Goal: Information Seeking & Learning: Learn about a topic

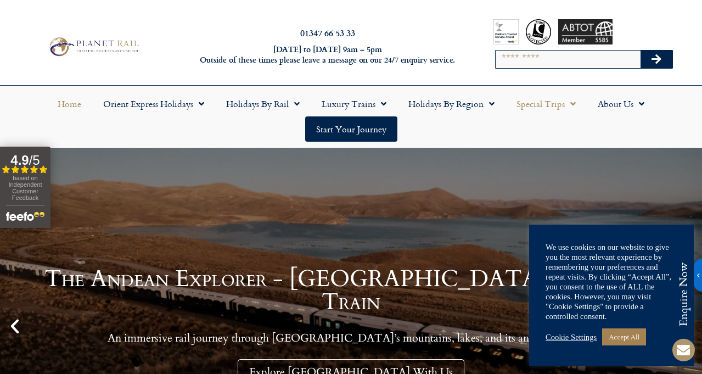
click at [549, 108] on link "Special Trips" at bounding box center [546, 103] width 81 height 25
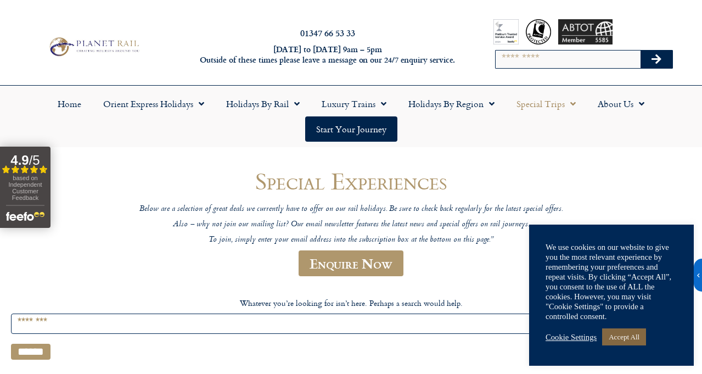
click at [629, 337] on link "Accept All" at bounding box center [625, 336] width 44 height 17
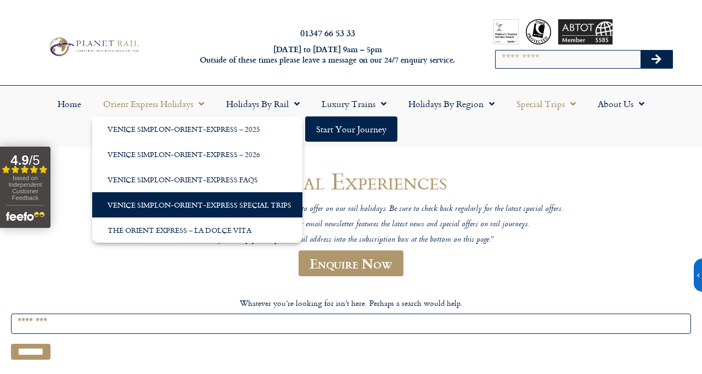
click at [131, 197] on link "Venice Simplon-Orient-Express Special Trips" at bounding box center [197, 204] width 210 height 25
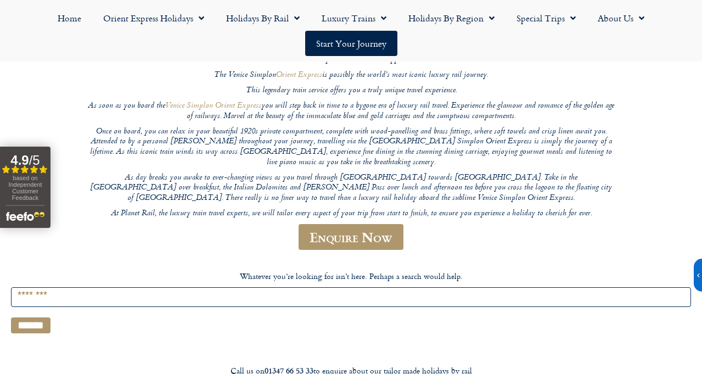
scroll to position [157, 0]
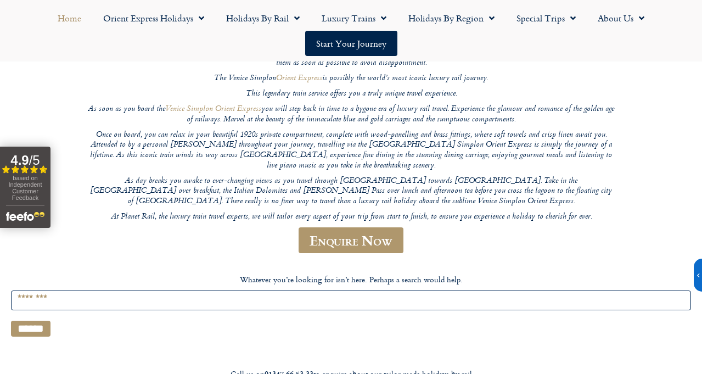
click at [68, 14] on link "Home" at bounding box center [70, 17] width 46 height 25
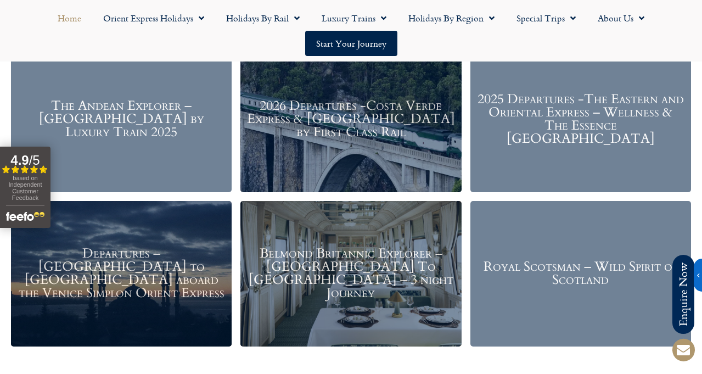
scroll to position [1332, 0]
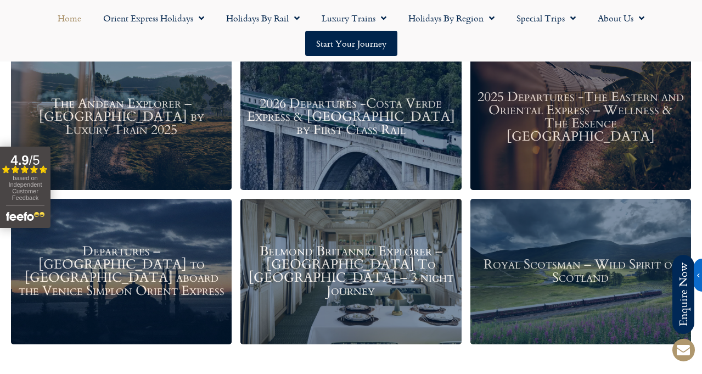
click at [107, 255] on h3 "Departures – [GEOGRAPHIC_DATA] to [GEOGRAPHIC_DATA] aboard the Venice Simplon O…" at bounding box center [121, 271] width 210 height 53
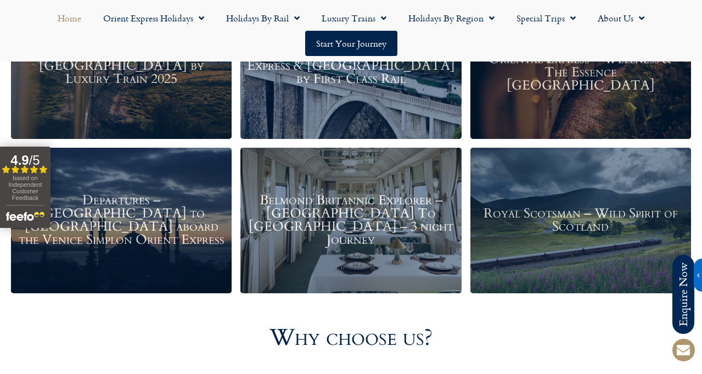
scroll to position [1392, 0]
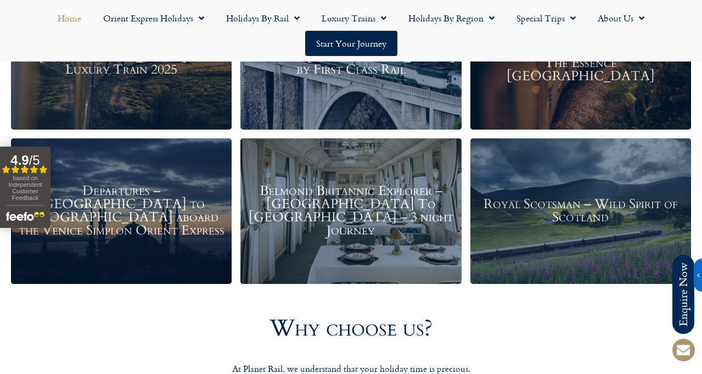
click at [384, 232] on h3 "Belmond Britannic Explorer – [GEOGRAPHIC_DATA] To [GEOGRAPHIC_DATA] – 3 night J…" at bounding box center [351, 211] width 210 height 53
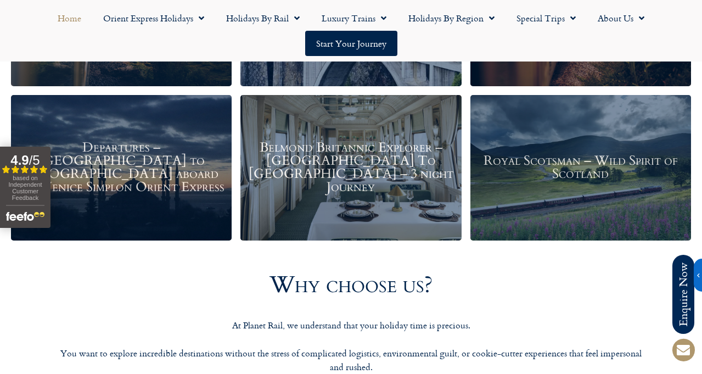
scroll to position [1437, 0]
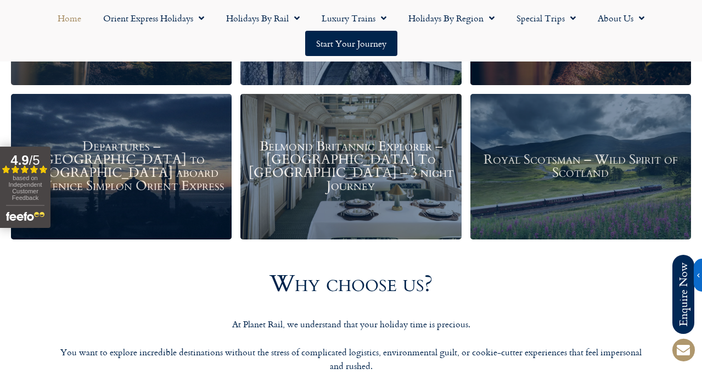
click at [568, 137] on div "Royal Scotsman – Wild Spirit of Scotland" at bounding box center [581, 166] width 221 height 146
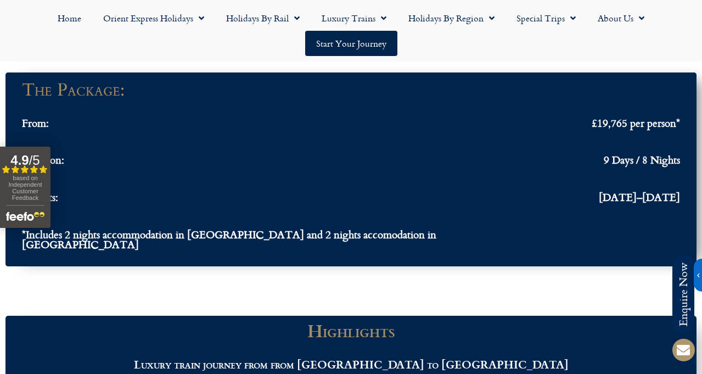
scroll to position [995, 0]
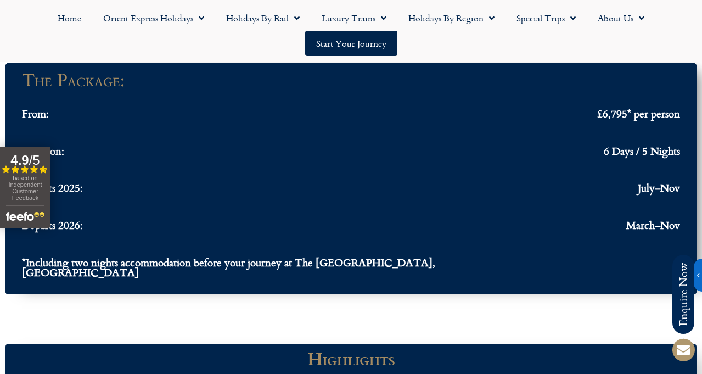
scroll to position [1040, 0]
